Goal: Transaction & Acquisition: Purchase product/service

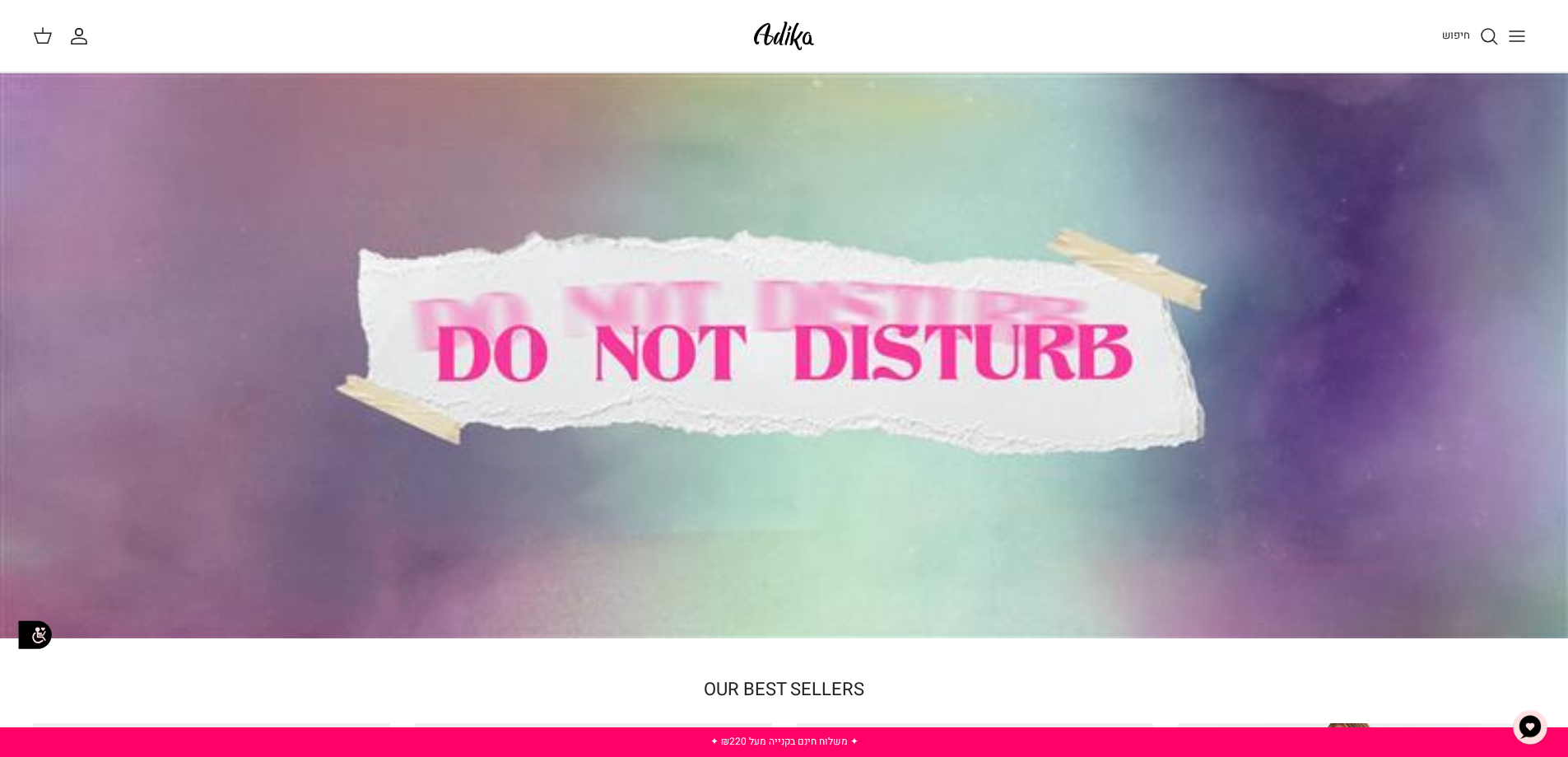
drag, startPoint x: 1580, startPoint y: 47, endPoint x: 1580, endPoint y: 5, distance: 42.0
click at [1514, 30] on icon "Toggle menu" at bounding box center [1517, 36] width 20 height 20
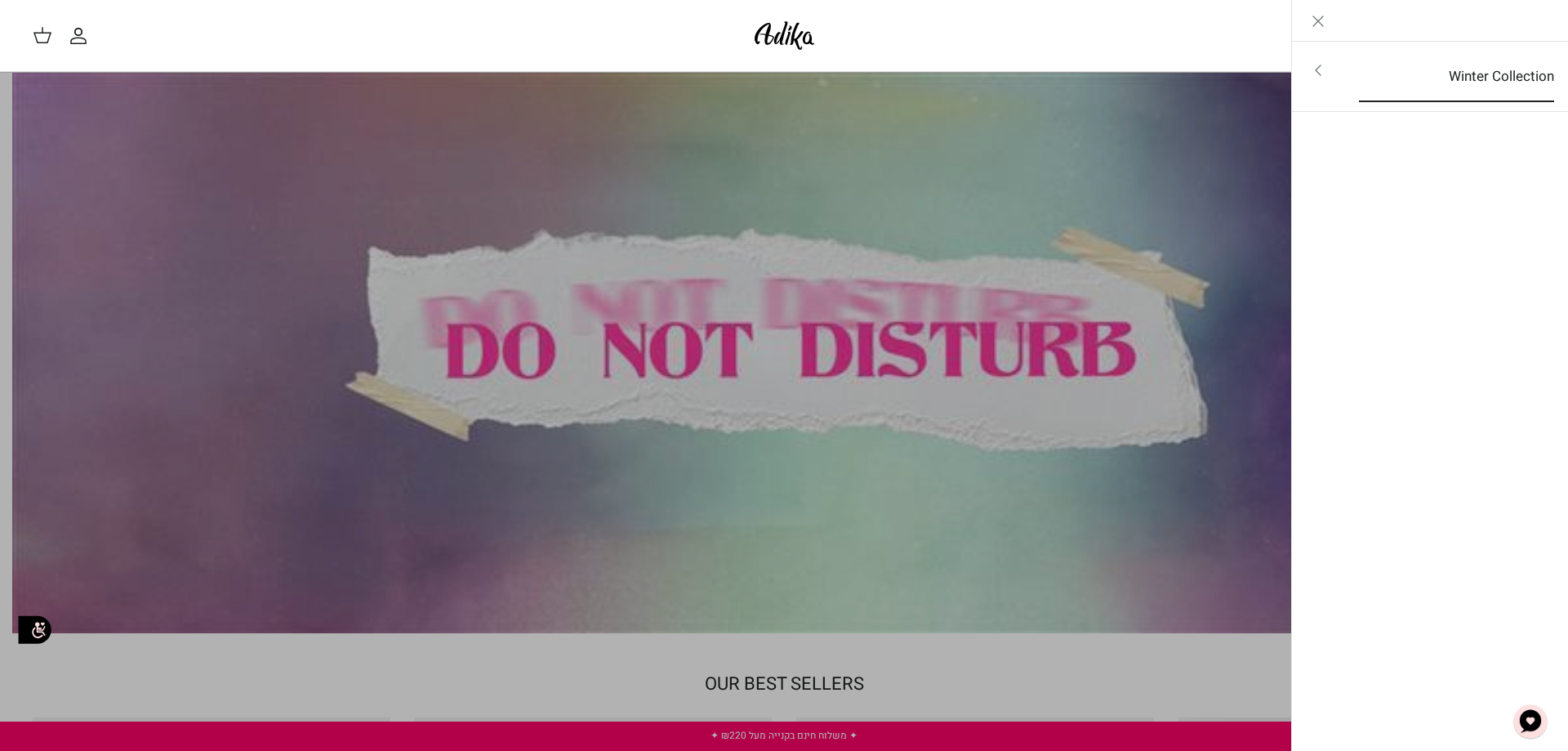
click at [1491, 61] on link "Winter Collection" at bounding box center [1456, 76] width 225 height 51
click at [1491, 61] on link "לכל הפריטים" at bounding box center [1430, 72] width 261 height 41
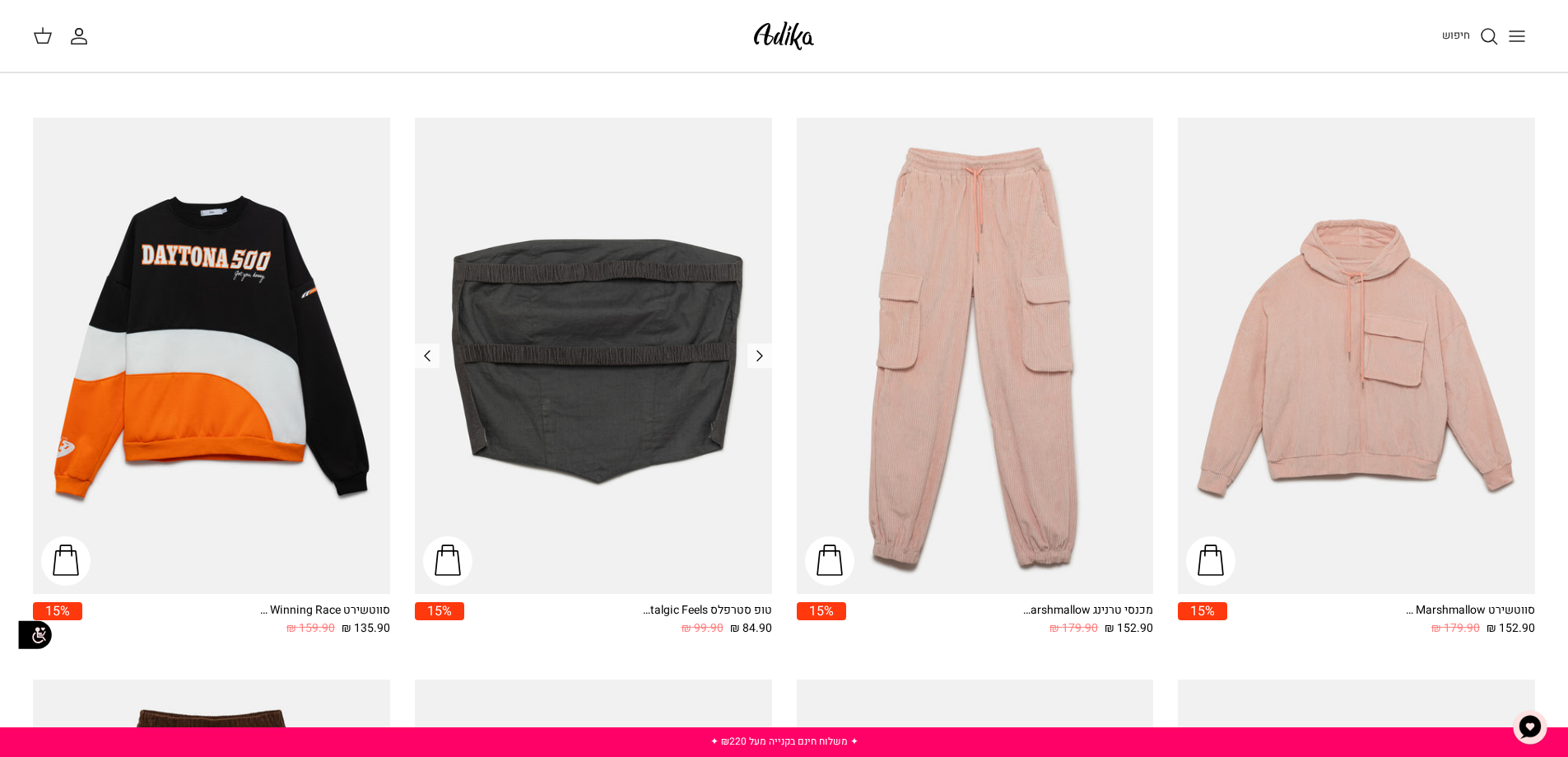
scroll to position [855, 0]
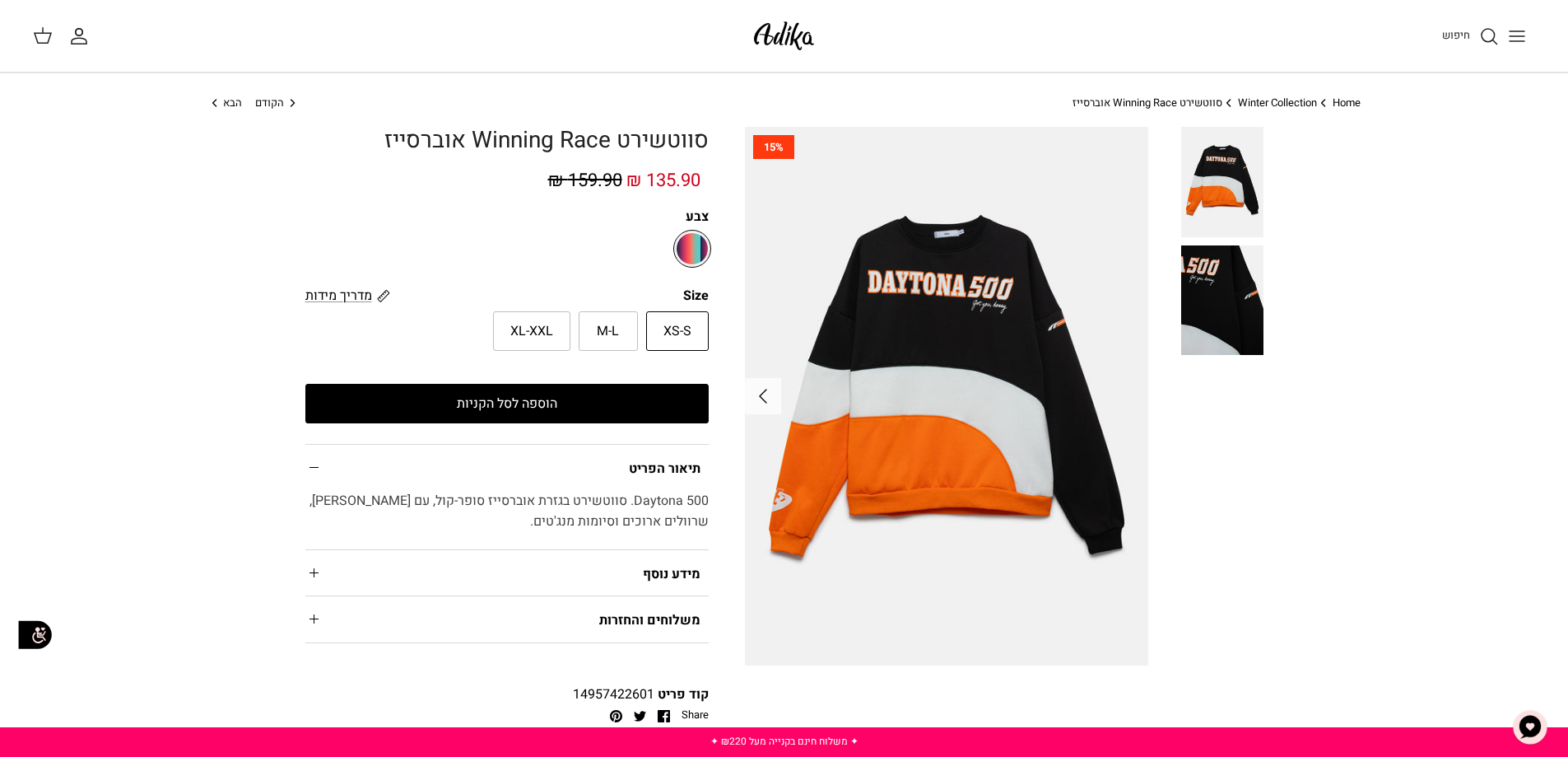
click at [692, 329] on label "XS-S" at bounding box center [677, 331] width 62 height 40
click at [704, 316] on input "XS-S" at bounding box center [709, 311] width 11 height 11
click at [602, 332] on span "M-L" at bounding box center [608, 332] width 23 height 22
click at [704, 316] on input "M-L" at bounding box center [709, 311] width 11 height 11
radio input "true"
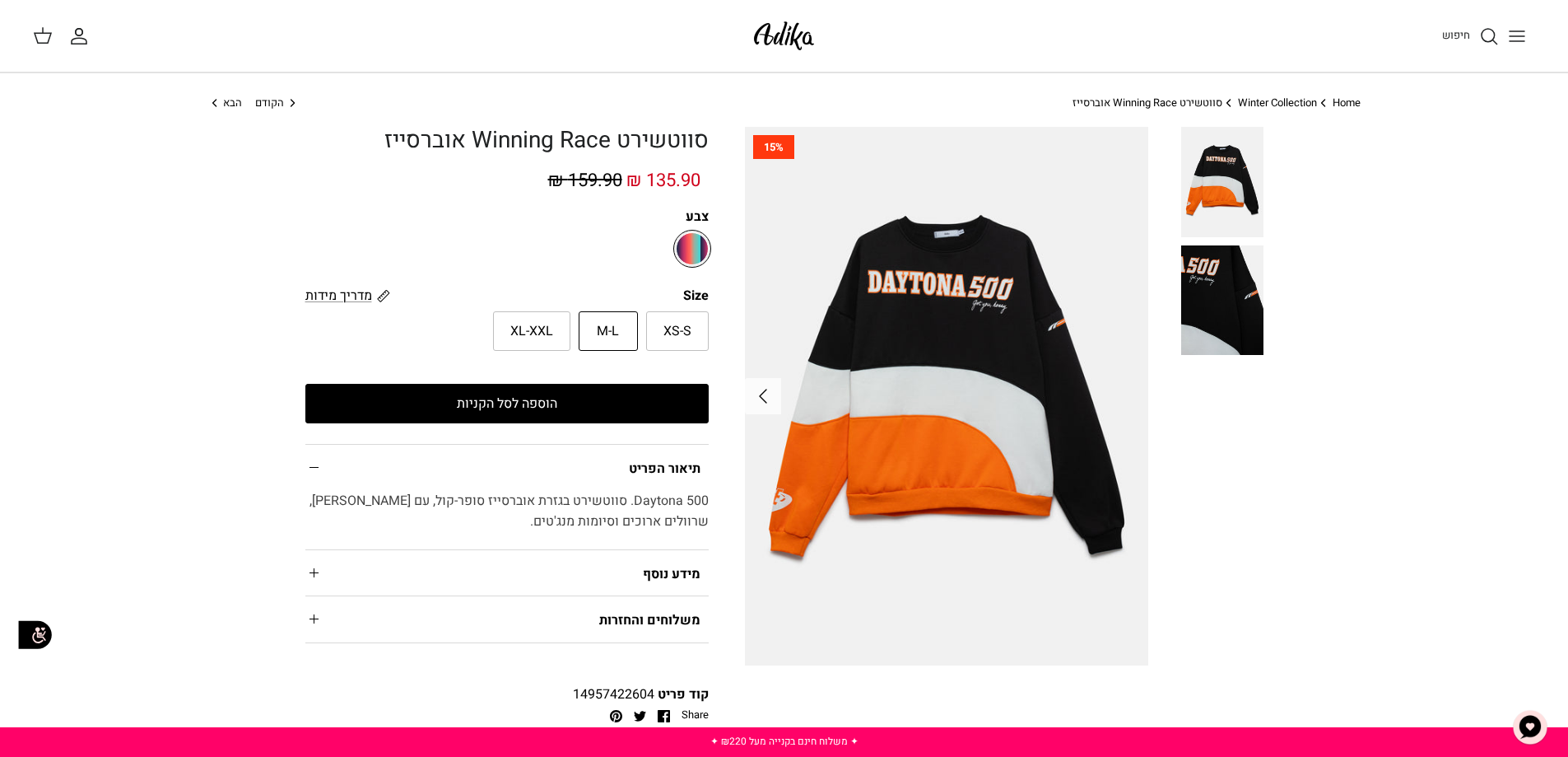
click at [532, 322] on span "XL-XXL" at bounding box center [531, 332] width 42 height 22
click at [704, 316] on input "XL-XXL" at bounding box center [709, 311] width 11 height 11
radio input "true"
